Goal: Check status: Check status

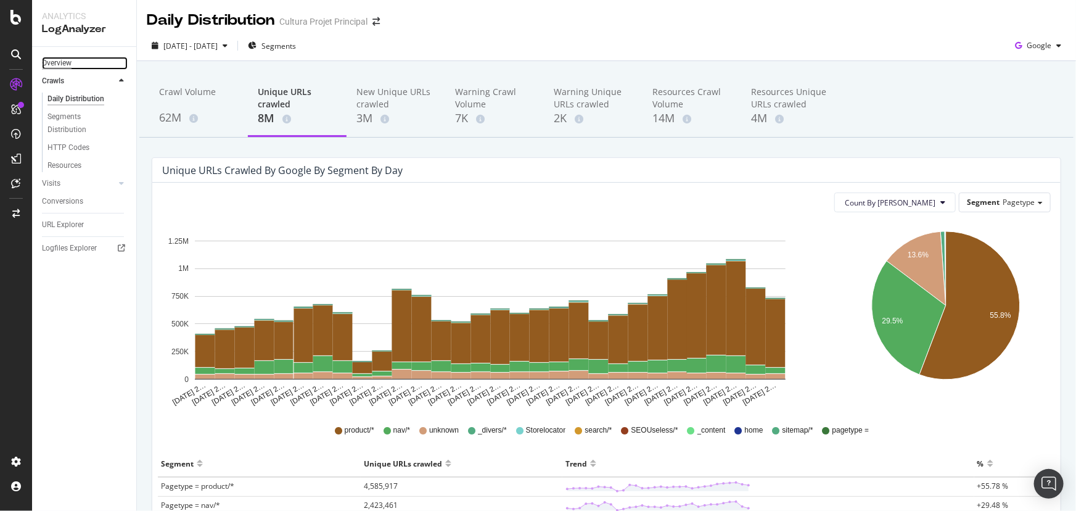
click at [60, 67] on div "Overview" at bounding box center [57, 63] width 30 height 13
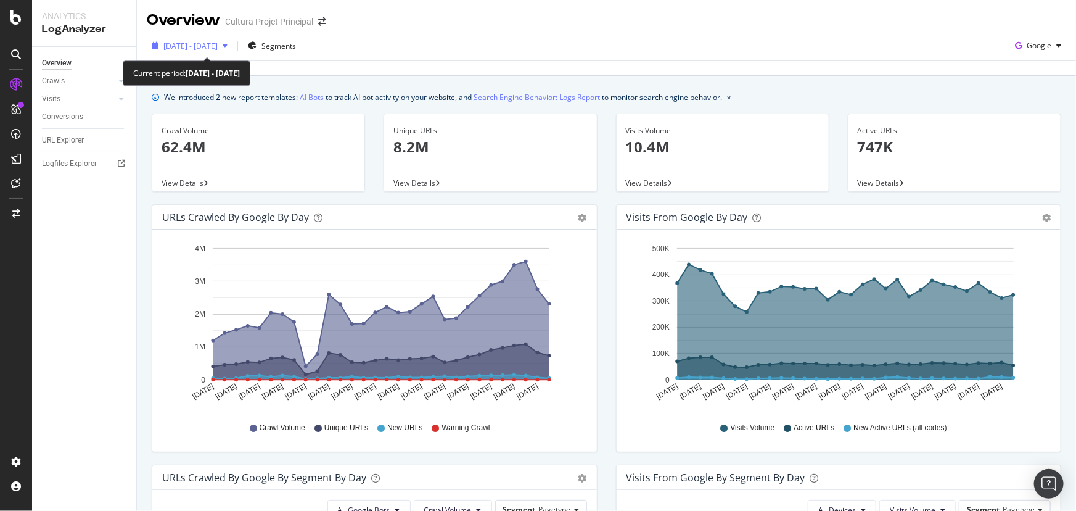
click at [218, 50] on span "[DATE] - [DATE]" at bounding box center [190, 46] width 54 height 10
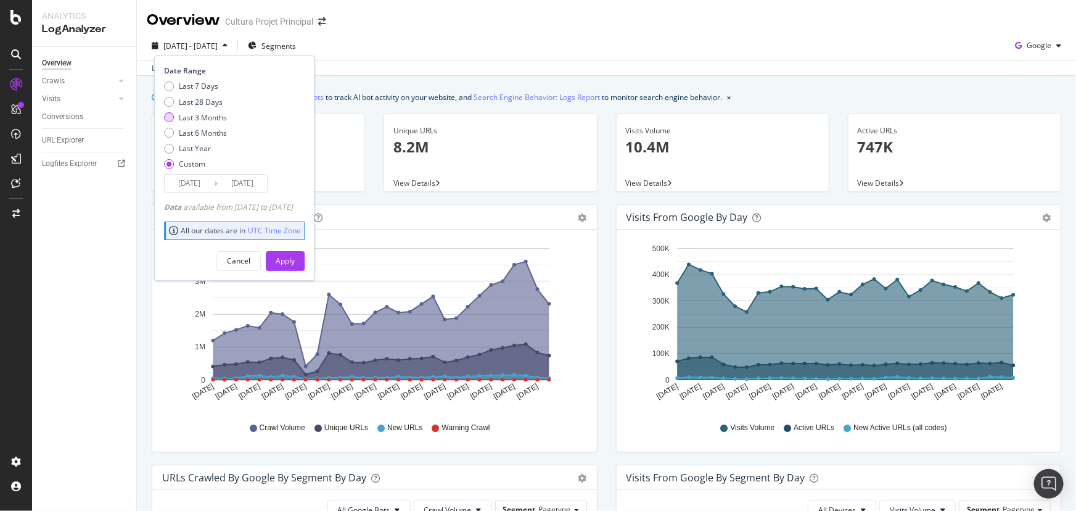
click at [211, 119] on div "Last 3 Months" at bounding box center [203, 117] width 48 height 10
type input "[DATE]"
click at [295, 267] on div "Apply" at bounding box center [285, 261] width 19 height 18
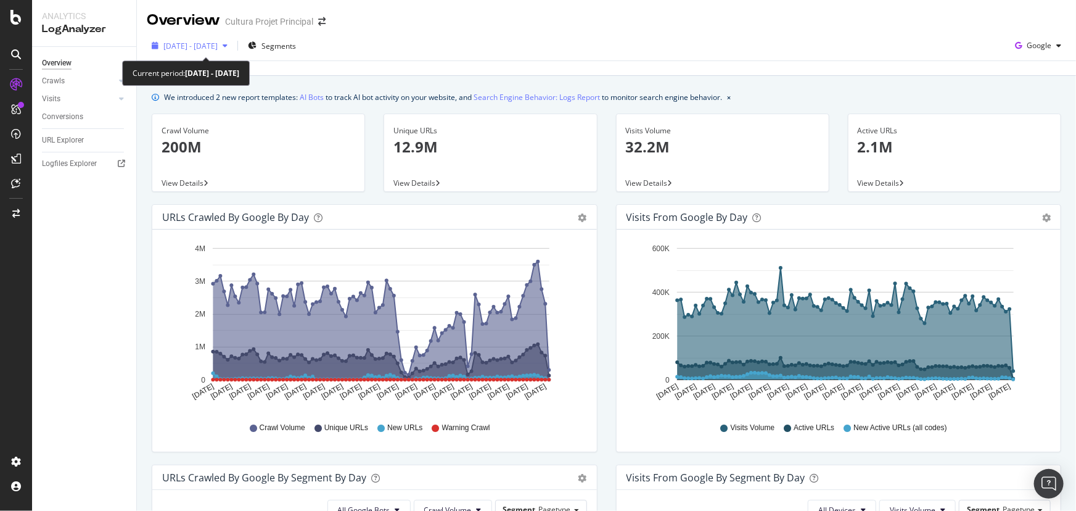
click at [218, 49] on span "[DATE] - [DATE]" at bounding box center [190, 46] width 54 height 10
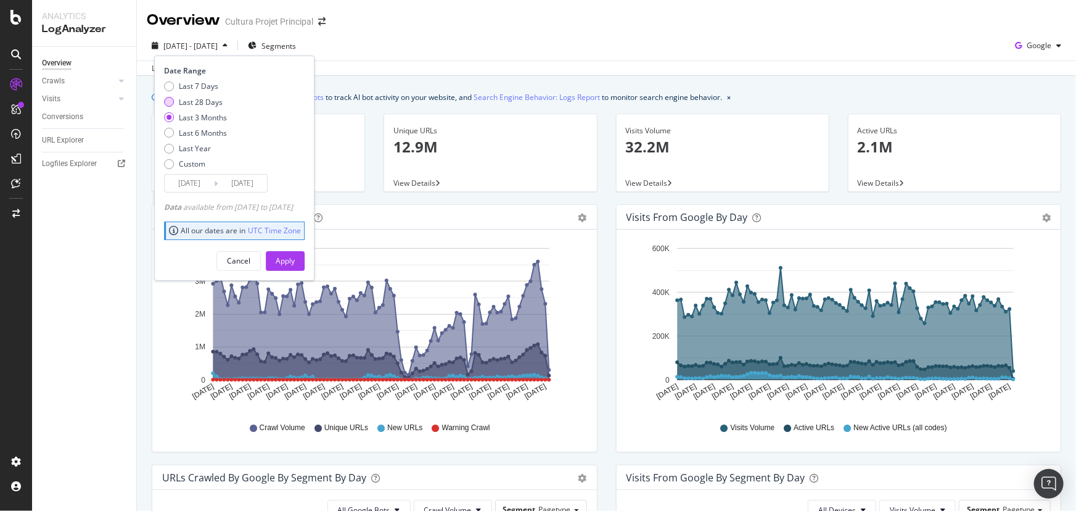
click at [217, 100] on div "Last 28 Days" at bounding box center [201, 102] width 44 height 10
click at [265, 191] on input "[DATE]" at bounding box center [242, 183] width 49 height 17
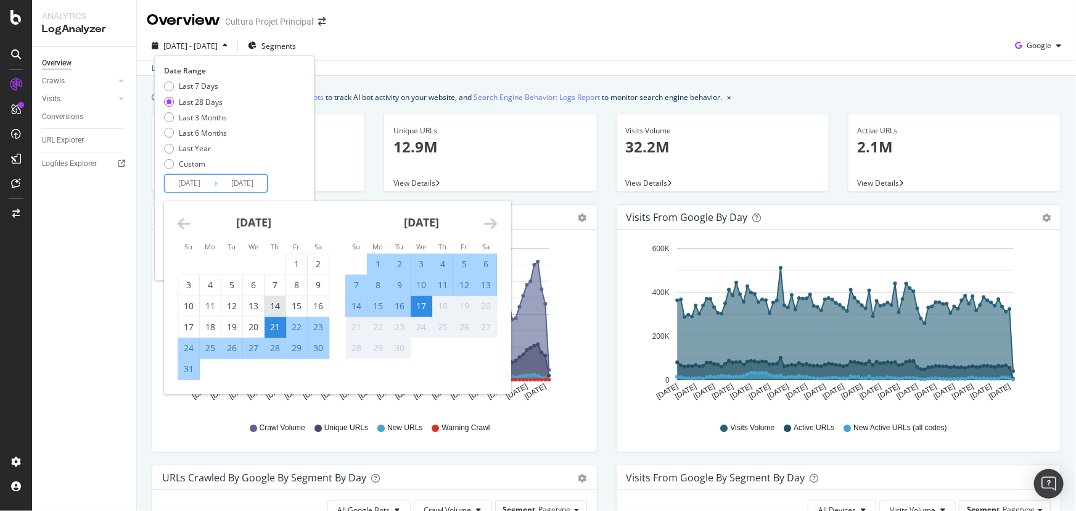
click at [277, 308] on div "14" at bounding box center [275, 306] width 21 height 12
type input "[DATE]"
click at [402, 308] on div "16" at bounding box center [399, 306] width 21 height 12
type input "[DATE]"
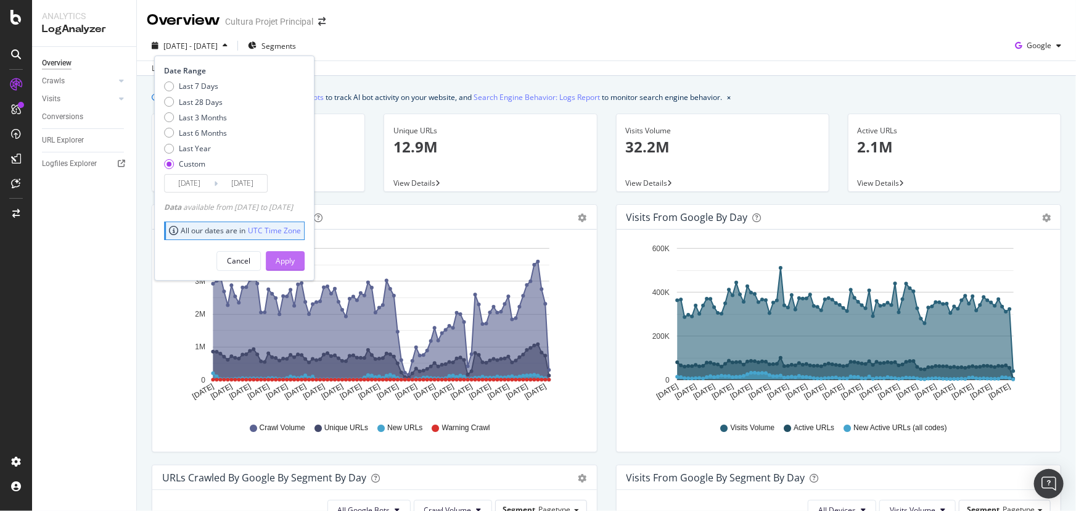
click at [305, 259] on button "Apply" at bounding box center [285, 261] width 39 height 20
